Goal: Task Accomplishment & Management: Use online tool/utility

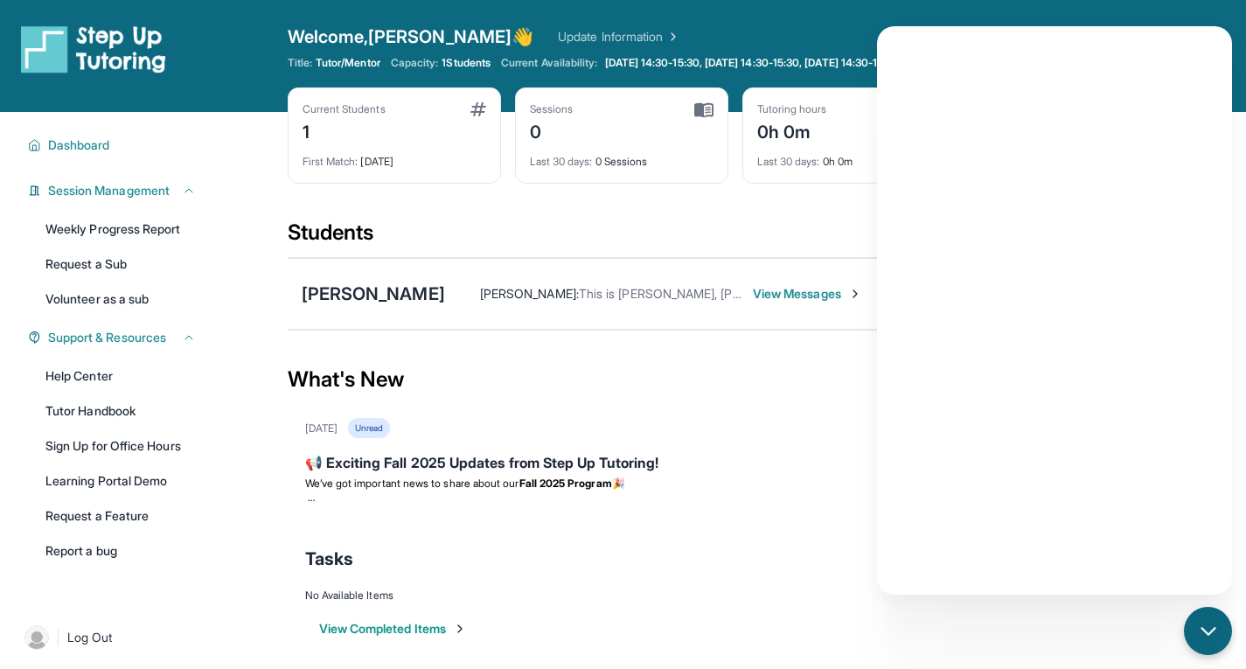
click at [659, 153] on div "Last 30 days : 0 Sessions" at bounding box center [622, 156] width 184 height 24
click at [597, 131] on div "Sessions 0" at bounding box center [622, 123] width 184 height 42
click at [540, 139] on div "0" at bounding box center [552, 130] width 44 height 28
click at [690, 105] on div "Sessions 0" at bounding box center [622, 123] width 184 height 42
click at [700, 107] on img at bounding box center [703, 110] width 19 height 16
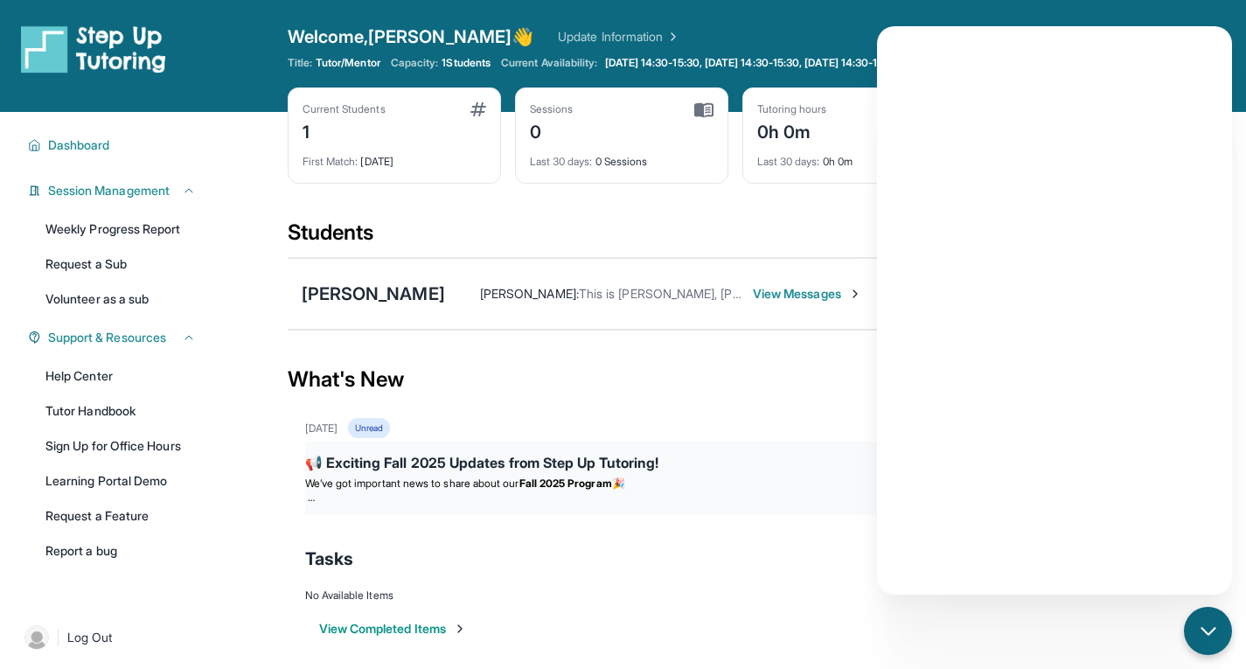
click at [494, 468] on div "📢 Exciting Fall 2025 Updates from Step Up Tutoring!" at bounding box center [735, 464] width 861 height 24
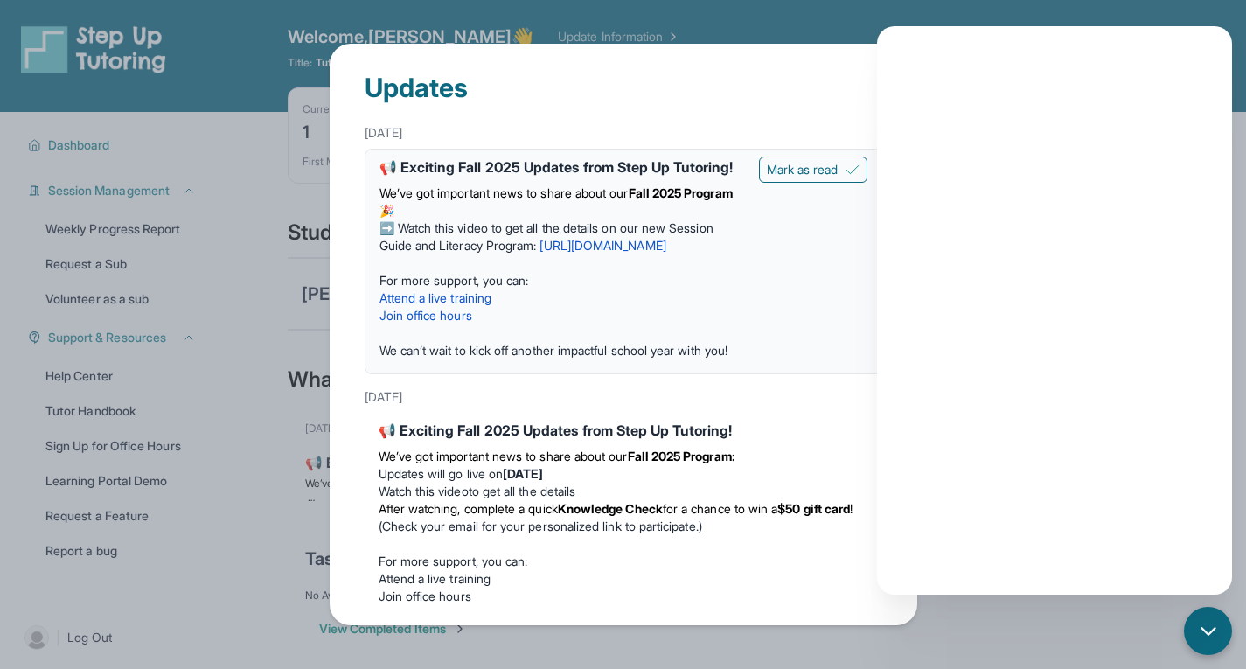
click at [631, 110] on div "Updates" at bounding box center [624, 80] width 518 height 73
click at [1068, 8] on div "Updates [DATE] 📢 Exciting Fall 2025 Updates from Step Up Tutoring! We’ve got im…" at bounding box center [623, 334] width 1246 height 669
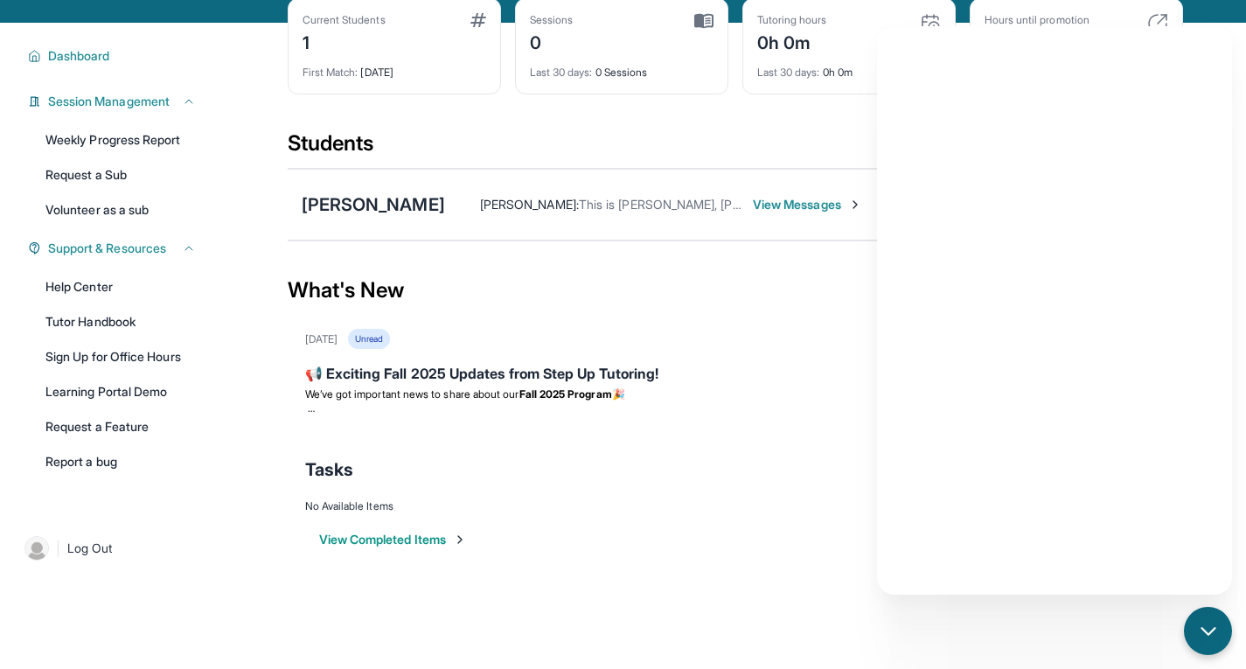
scroll to position [112, 0]
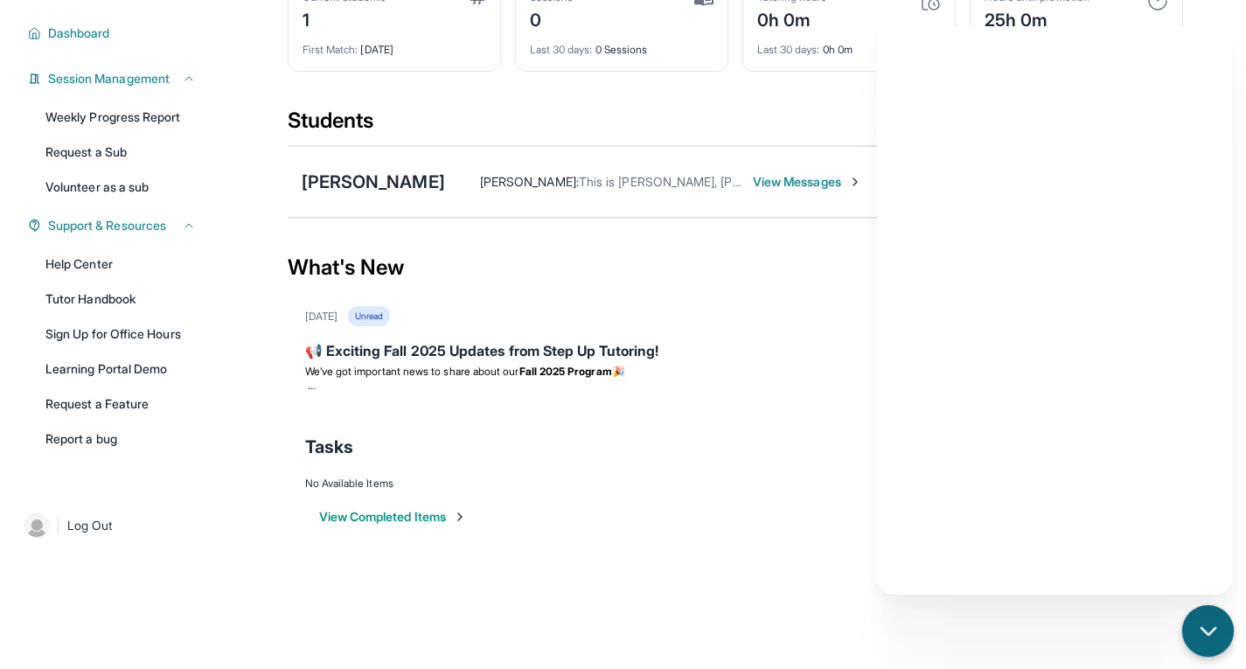
click at [1202, 627] on icon "chat-button" at bounding box center [1208, 630] width 14 height 7
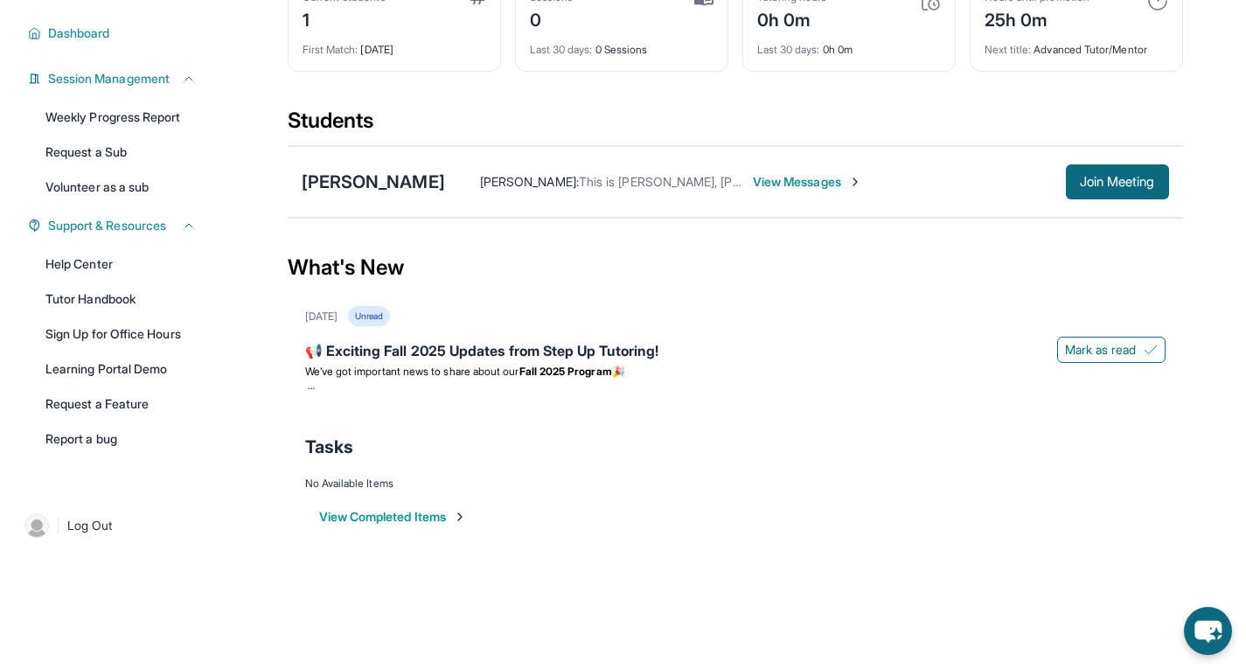
click at [819, 181] on span "View Messages" at bounding box center [807, 181] width 109 height 17
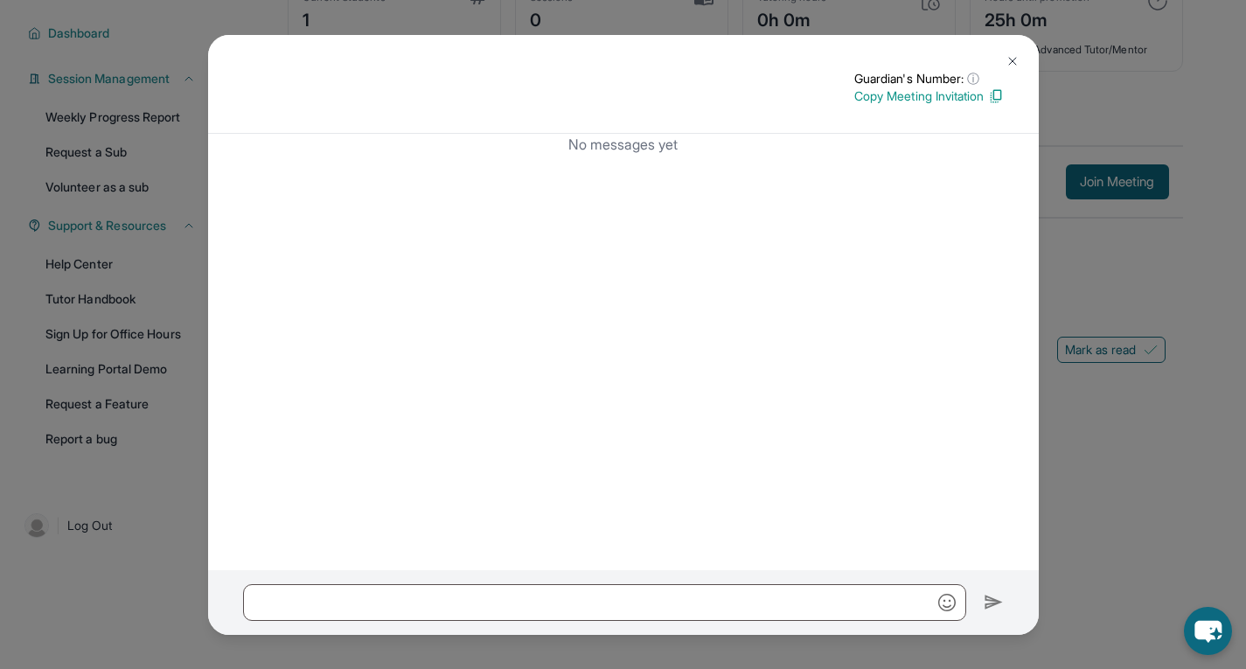
click at [1007, 57] on img at bounding box center [1013, 61] width 14 height 14
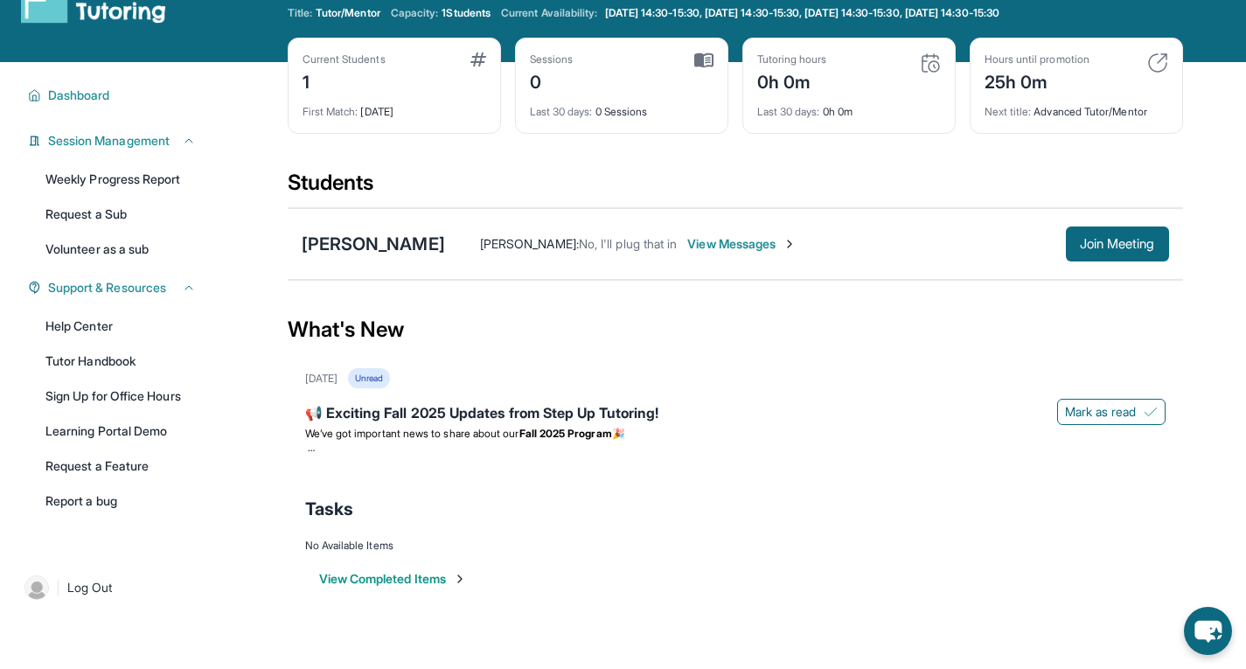
scroll to position [27, 0]
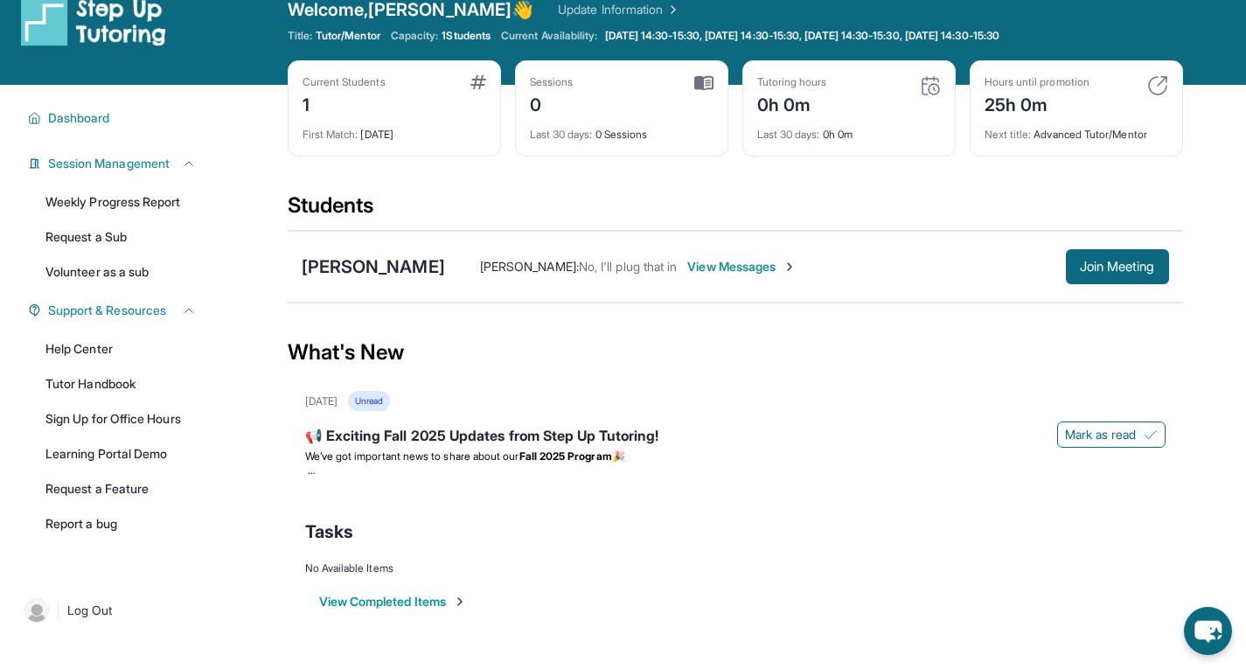
click at [921, 94] on img at bounding box center [930, 85] width 21 height 21
click at [178, 201] on link "Weekly Progress Report" at bounding box center [120, 201] width 171 height 31
click at [81, 117] on span "Dashboard" at bounding box center [79, 117] width 62 height 17
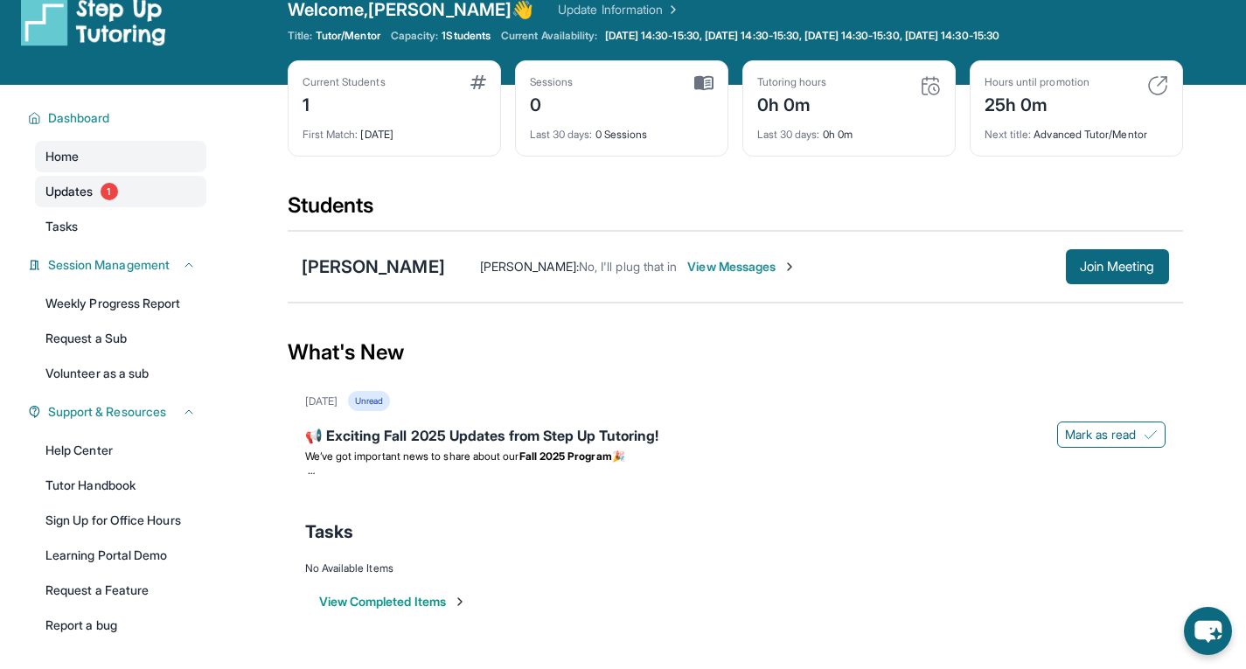
click at [87, 190] on span "Updates" at bounding box center [69, 191] width 48 height 17
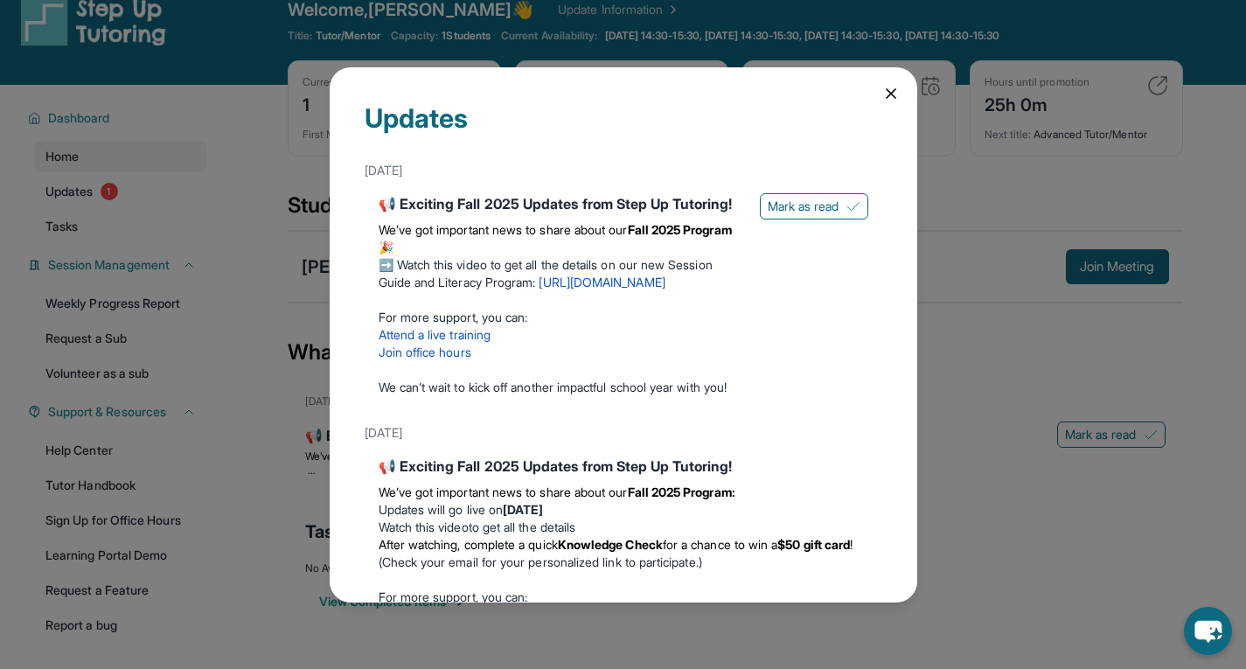
click at [882, 96] on icon at bounding box center [890, 93] width 17 height 17
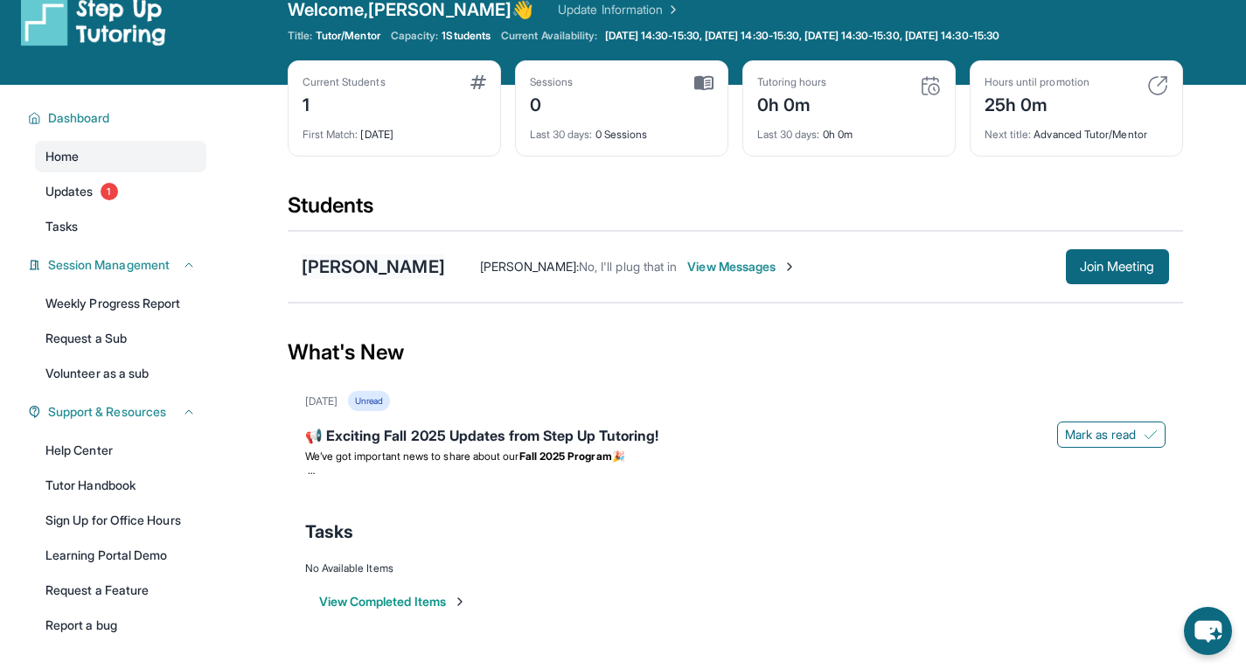
click at [420, 266] on div "[PERSON_NAME]" at bounding box center [373, 267] width 143 height 24
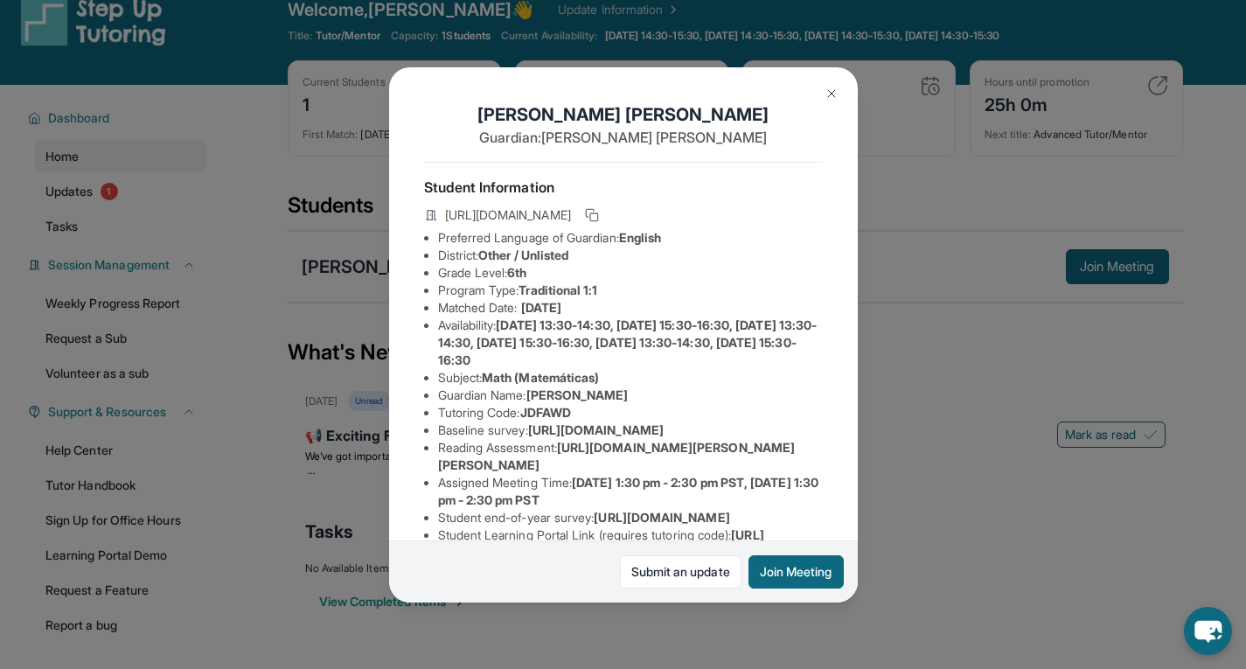
click at [828, 93] on img at bounding box center [832, 94] width 14 height 14
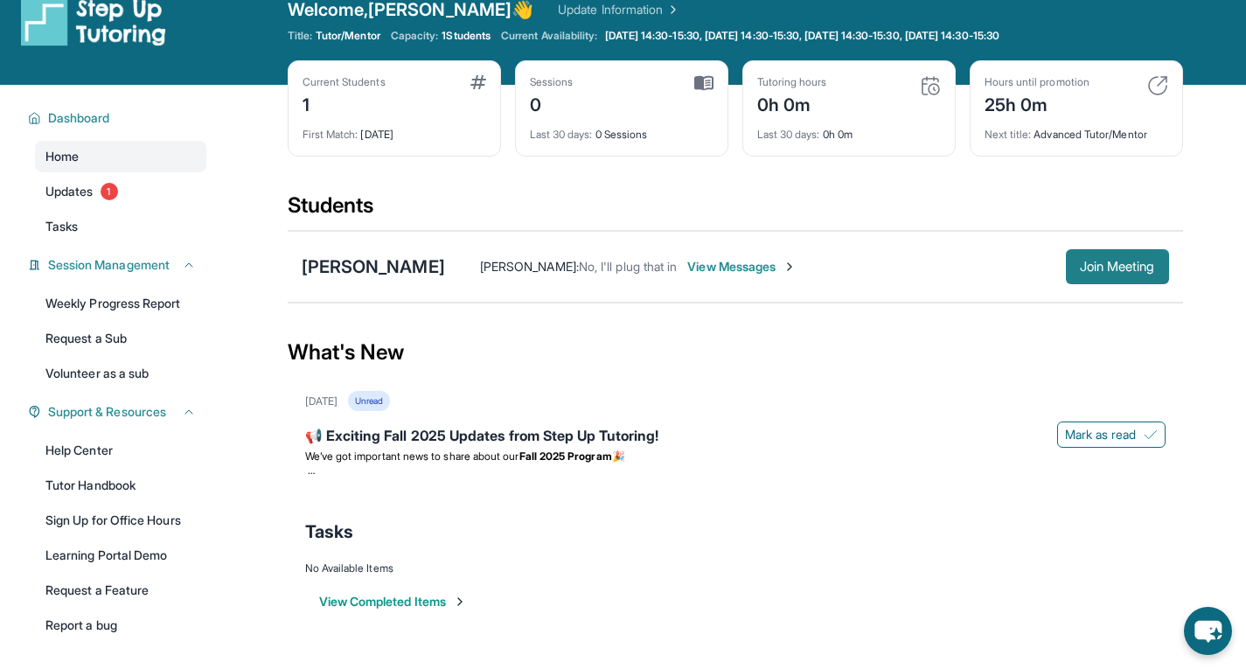
click at [1135, 261] on span "Join Meeting" at bounding box center [1117, 266] width 75 height 10
